Goal: Task Accomplishment & Management: Manage account settings

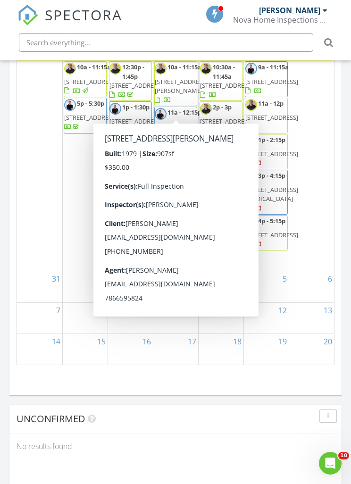
click at [302, 144] on div "30" at bounding box center [311, 151] width 45 height 239
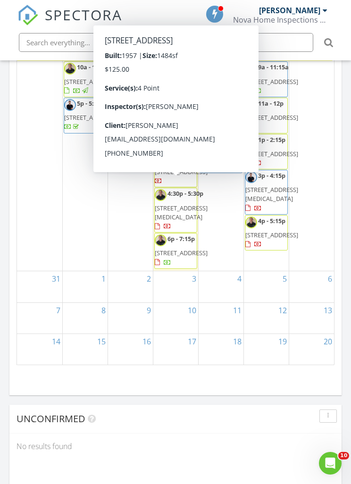
click at [171, 176] on span "801 NW 171st Ter, MIAMI GARDENS 33169" at bounding box center [181, 171] width 53 height 8
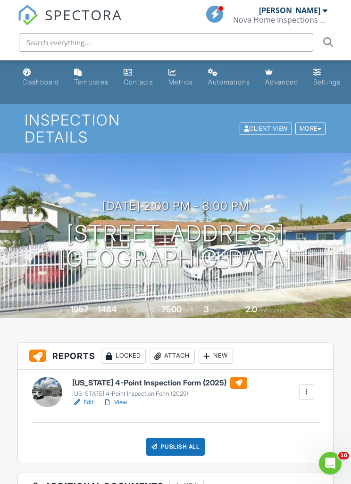
click at [127, 398] on link "View" at bounding box center [115, 401] width 25 height 9
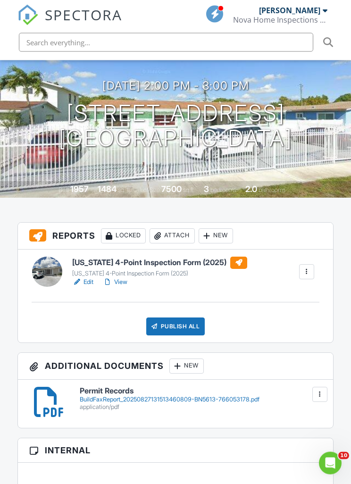
scroll to position [119, 0]
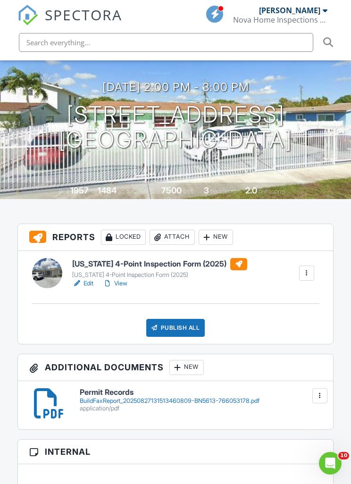
click at [177, 405] on div "application/pdf" at bounding box center [200, 408] width 241 height 8
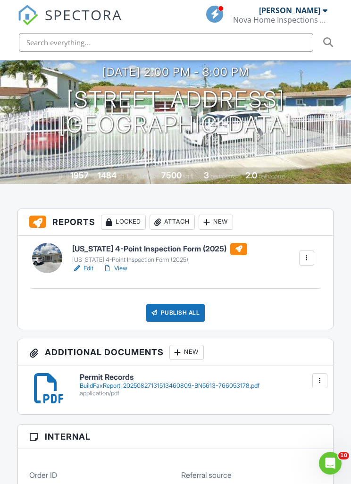
click at [85, 268] on link "Edit" at bounding box center [82, 268] width 21 height 9
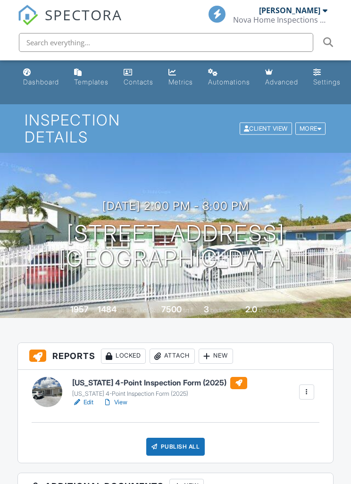
click at [190, 444] on div "Publish All" at bounding box center [175, 446] width 59 height 18
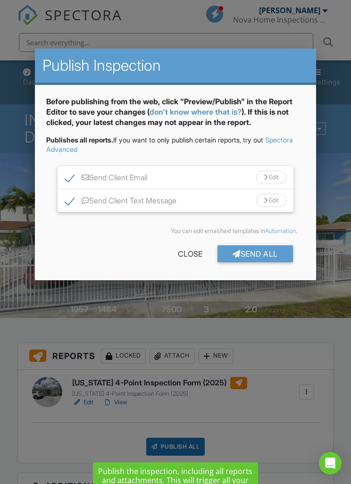
click at [277, 256] on div "Send All" at bounding box center [254, 253] width 75 height 17
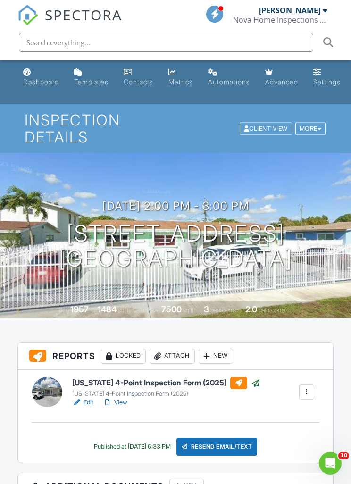
click at [34, 75] on link "Dashboard" at bounding box center [40, 77] width 43 height 27
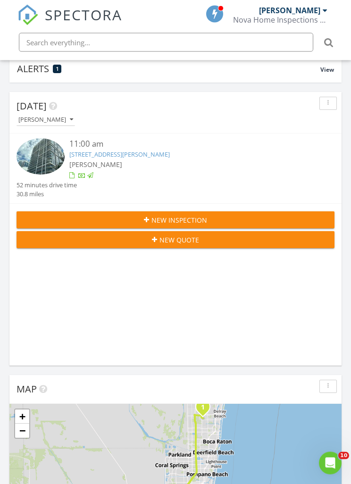
scroll to position [89, 0]
click at [63, 119] on div "[PERSON_NAME]" at bounding box center [45, 119] width 55 height 7
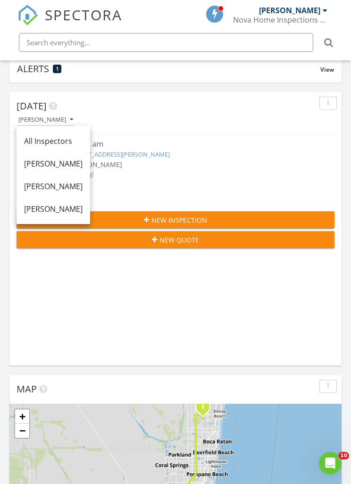
click at [41, 169] on div "[PERSON_NAME]" at bounding box center [53, 163] width 58 height 11
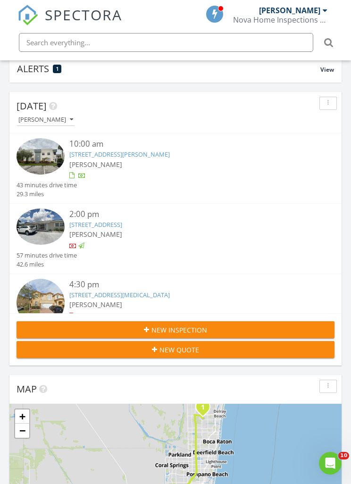
click at [37, 159] on img at bounding box center [41, 156] width 48 height 36
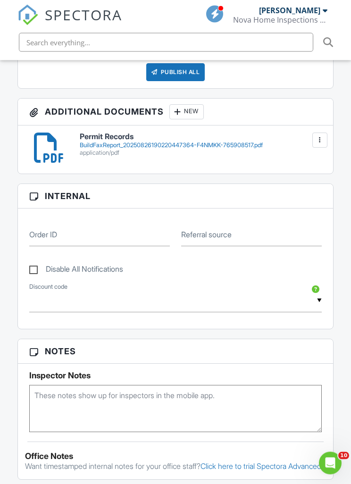
scroll to position [462, 0]
